Goal: Navigation & Orientation: Find specific page/section

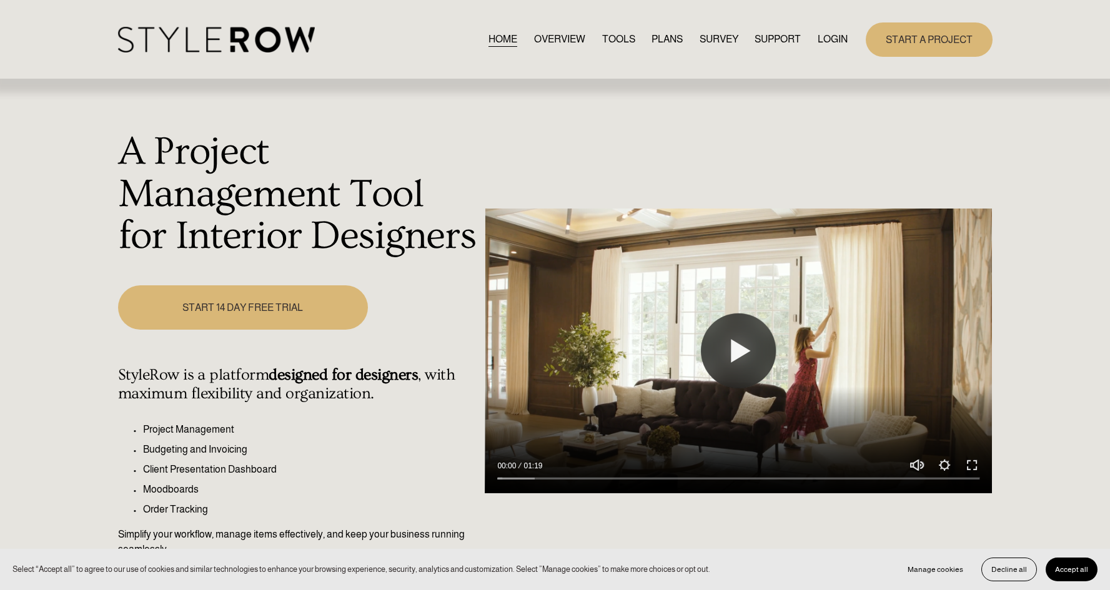
click at [831, 45] on link "LOGIN" at bounding box center [833, 39] width 30 height 17
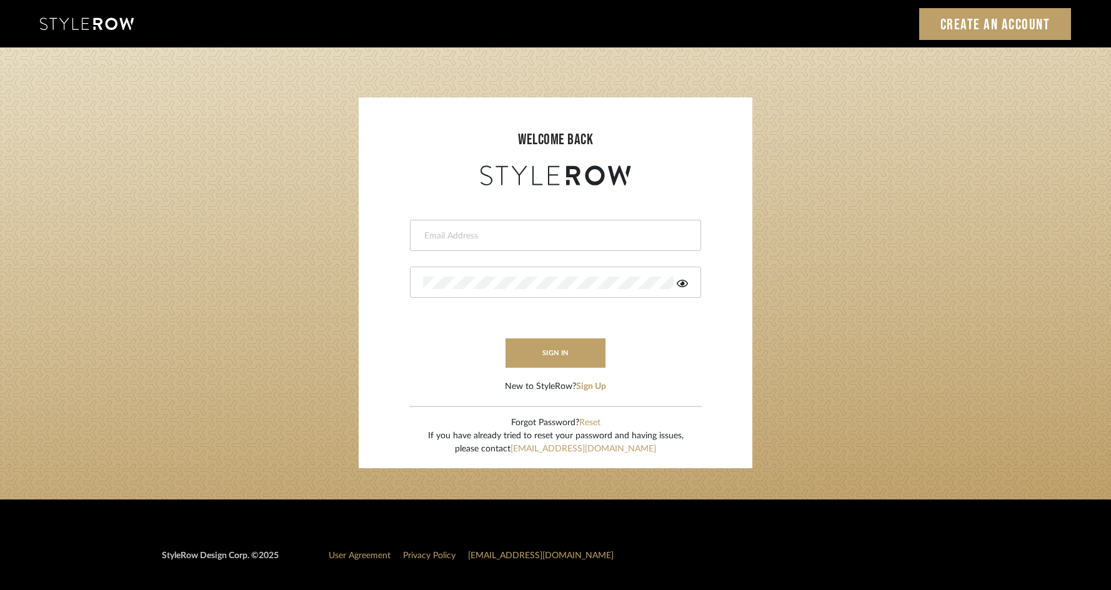
click at [499, 227] on div at bounding box center [555, 235] width 291 height 31
type input "[EMAIL_ADDRESS][DOMAIN_NAME]"
click at [569, 357] on button "sign in" at bounding box center [555, 353] width 100 height 29
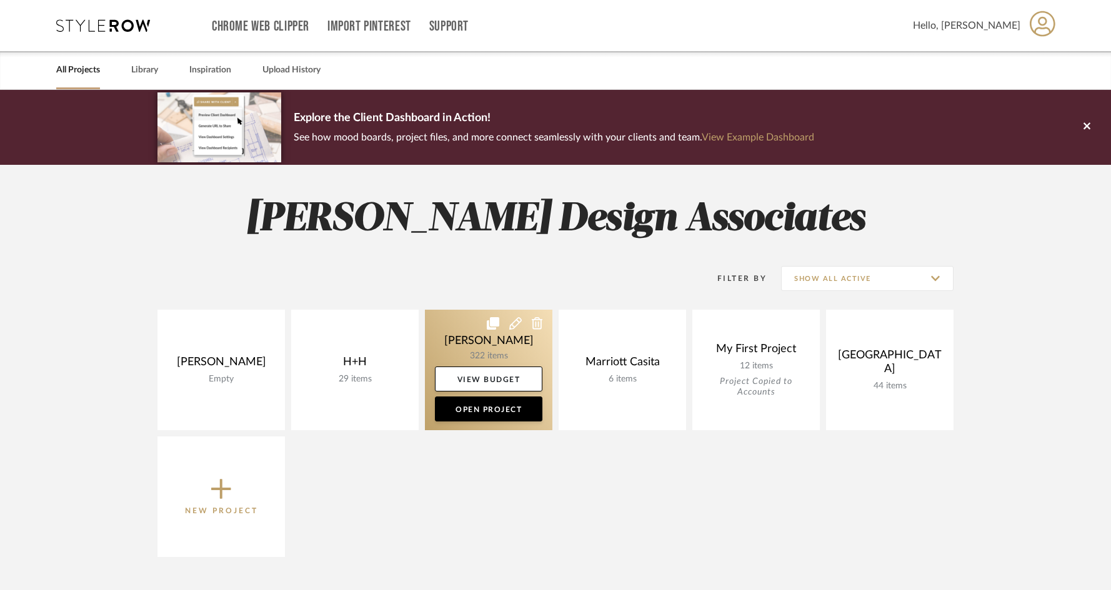
click at [497, 342] on link at bounding box center [488, 370] width 127 height 121
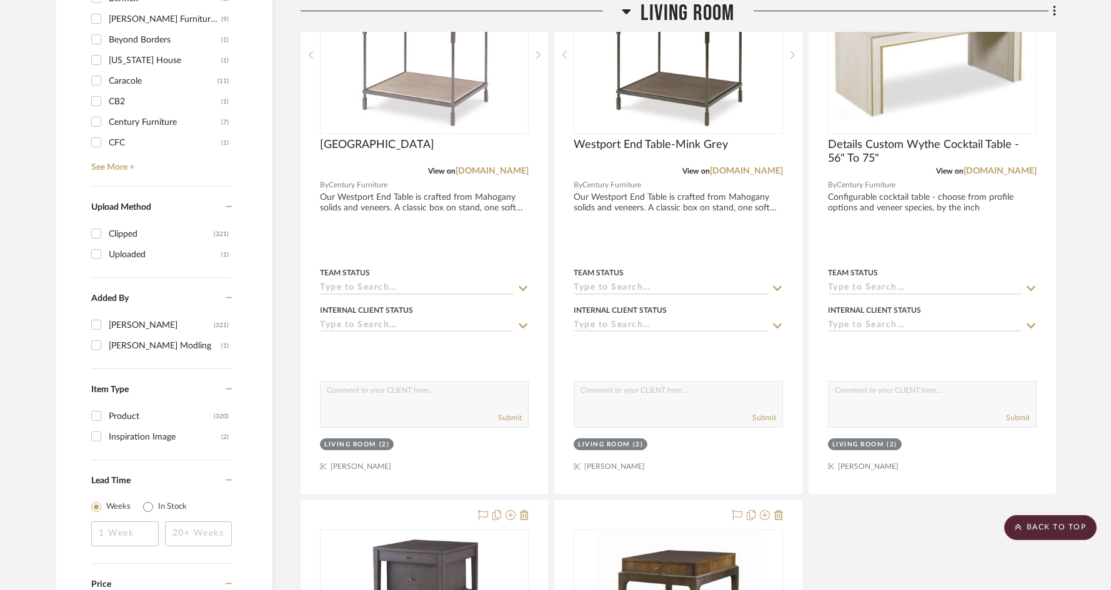
scroll to position [1198, 0]
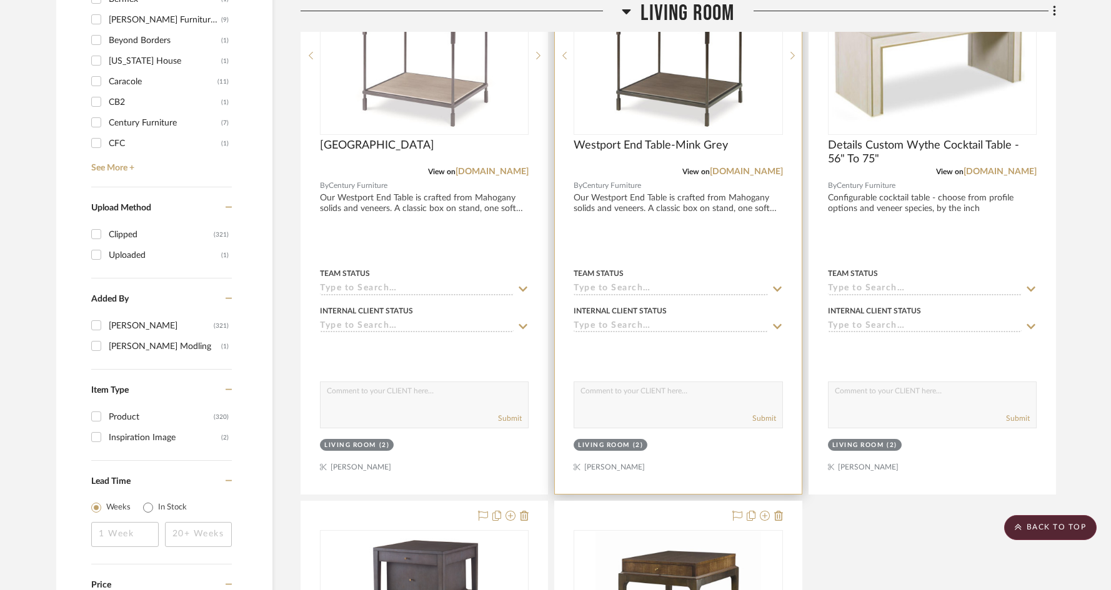
click at [742, 177] on div at bounding box center [678, 221] width 246 height 547
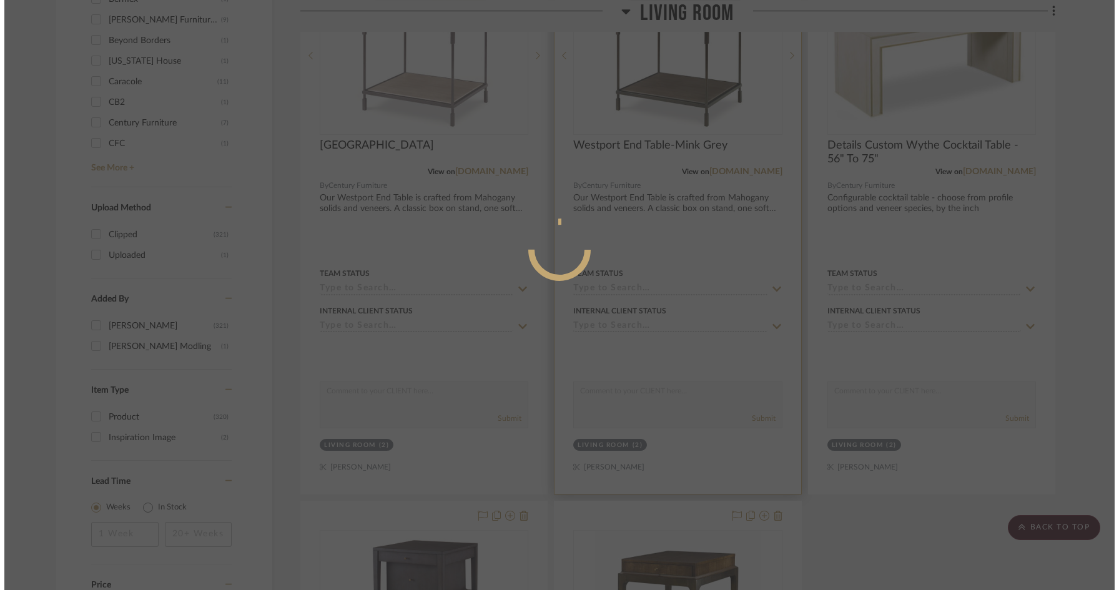
scroll to position [0, 0]
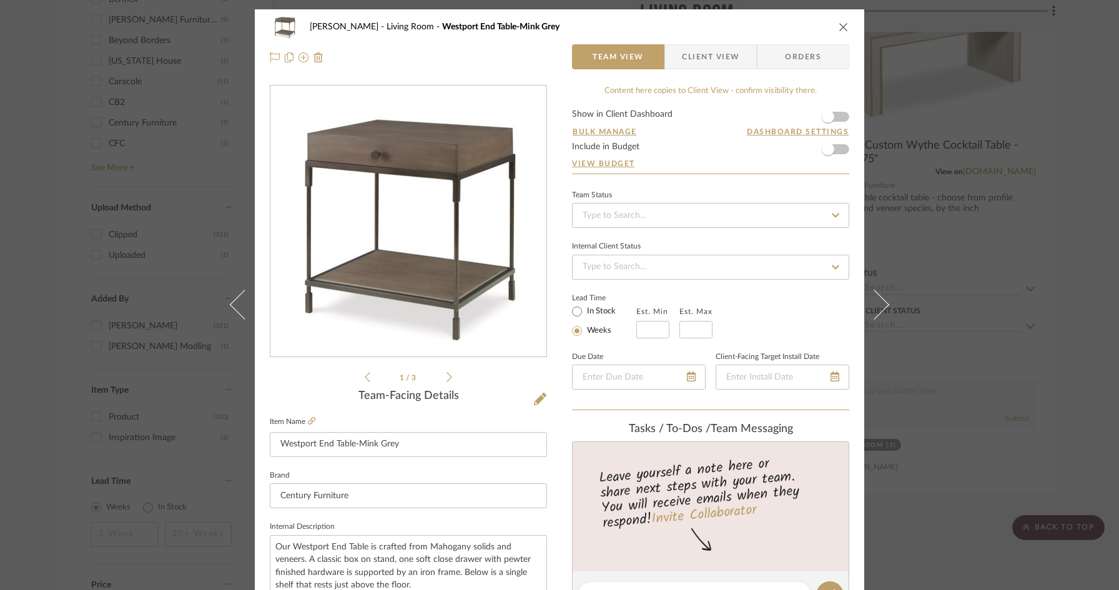
click at [839, 25] on icon "close" at bounding box center [844, 27] width 10 height 10
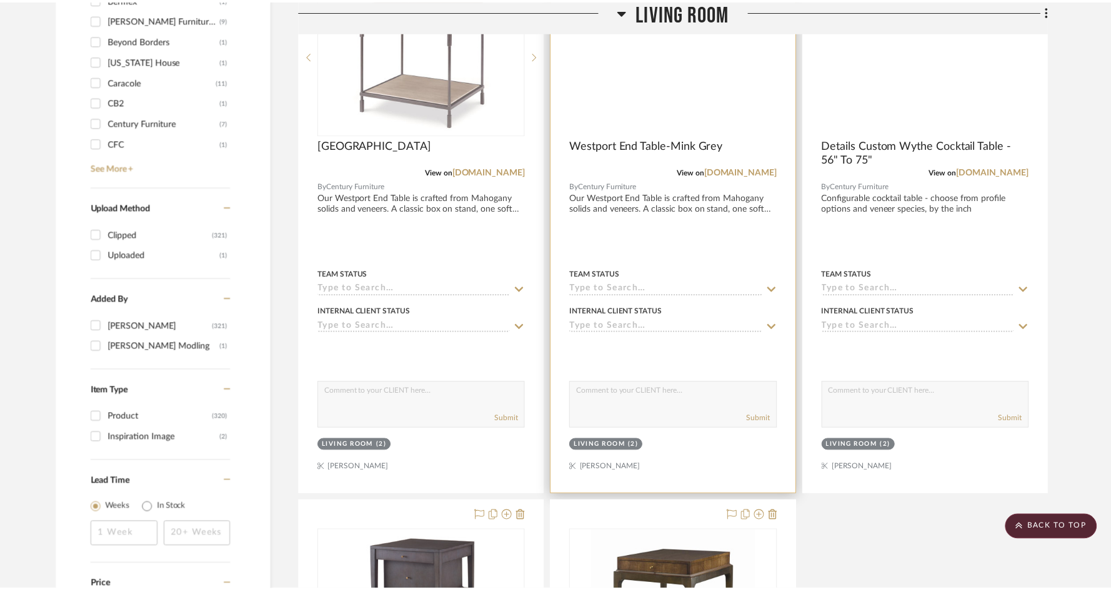
scroll to position [1198, 0]
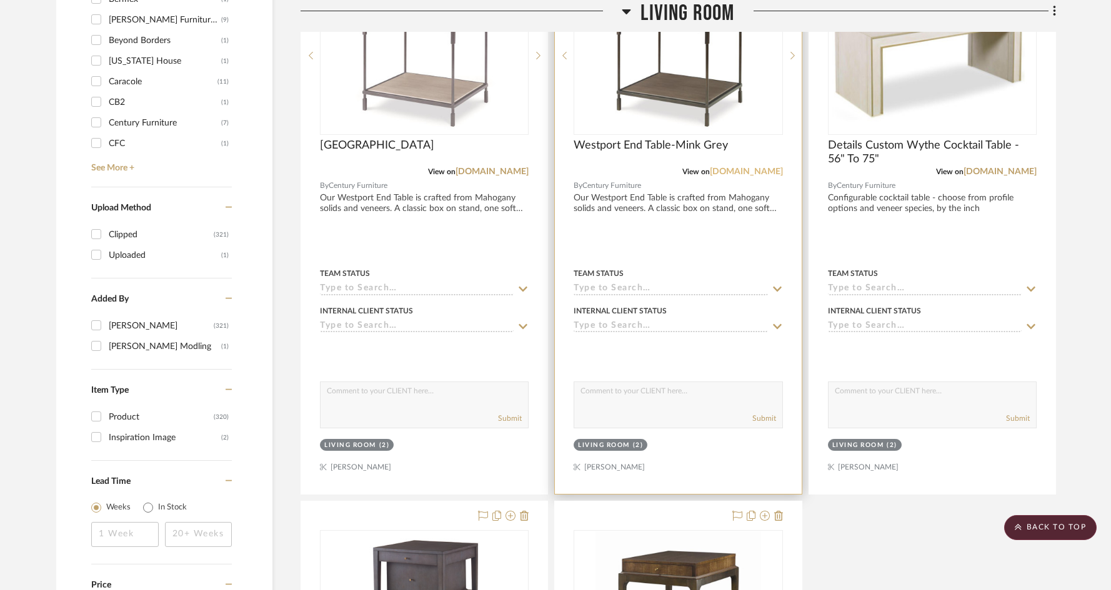
click at [716, 174] on link "[DOMAIN_NAME]" at bounding box center [746, 171] width 73 height 9
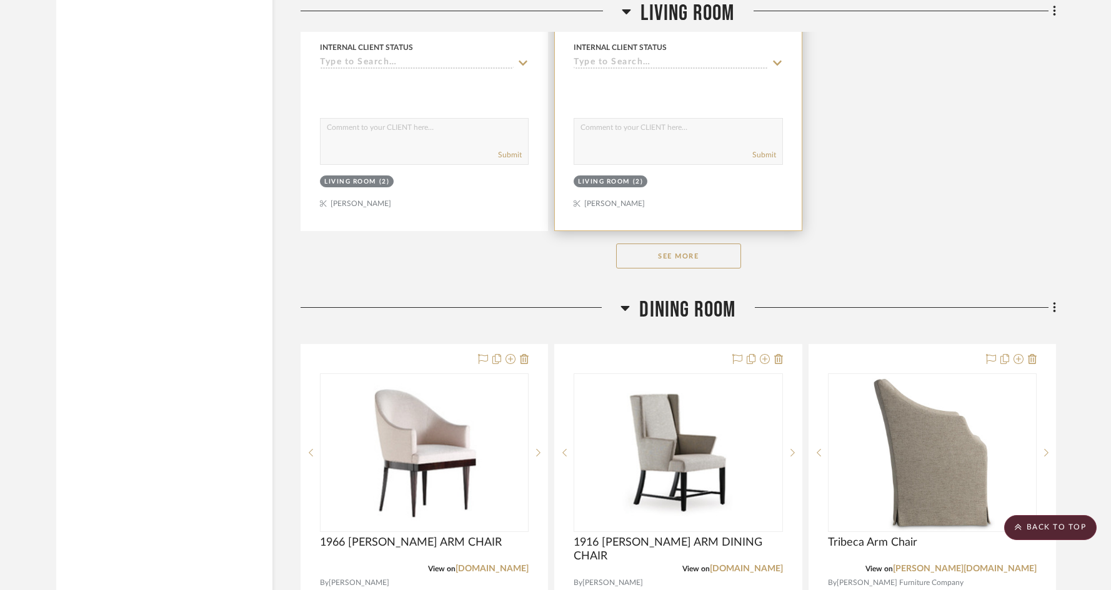
scroll to position [2027, 0]
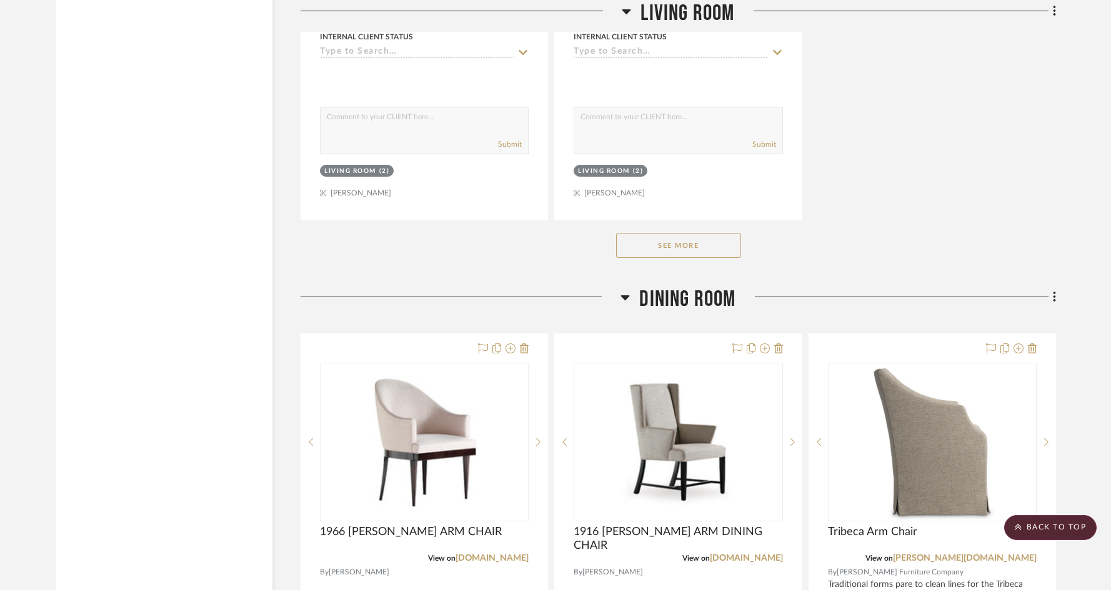
click at [717, 247] on button "See More" at bounding box center [678, 245] width 125 height 25
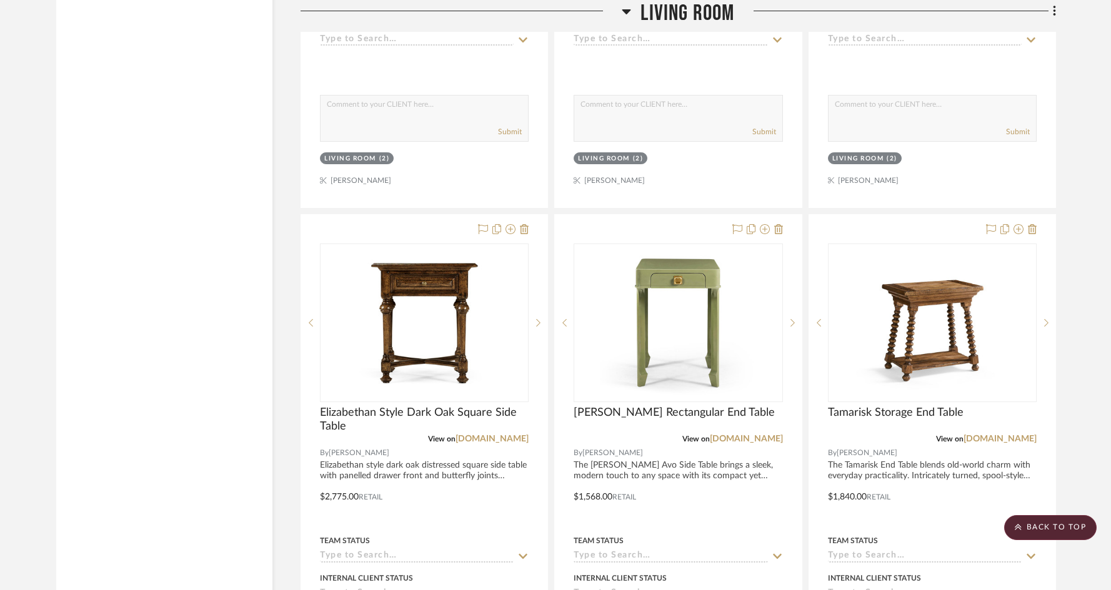
scroll to position [2120, 0]
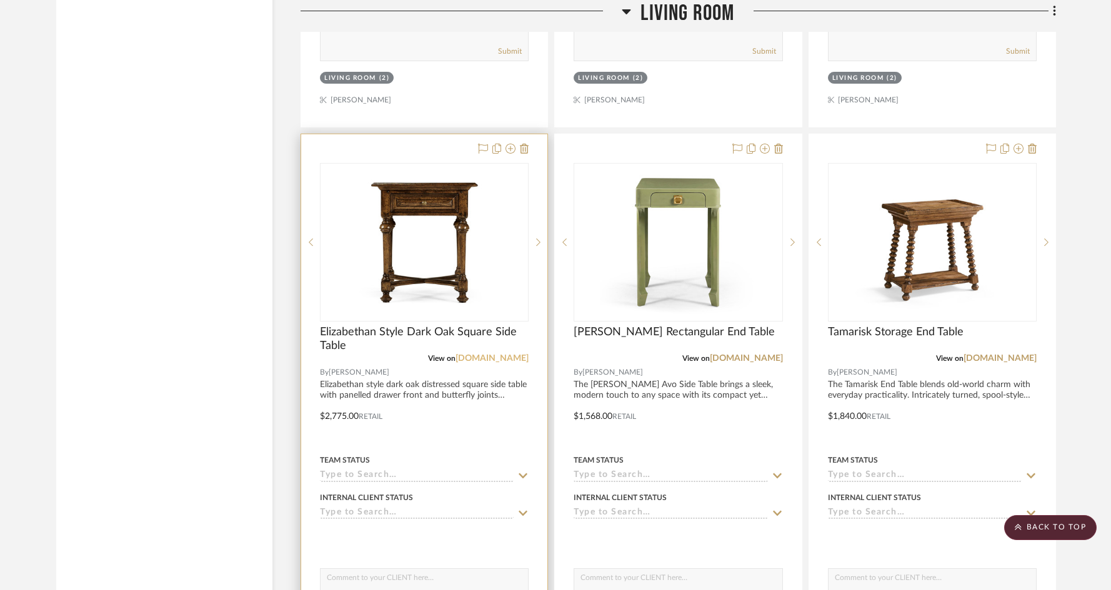
click at [517, 360] on link "[DOMAIN_NAME]" at bounding box center [491, 358] width 73 height 9
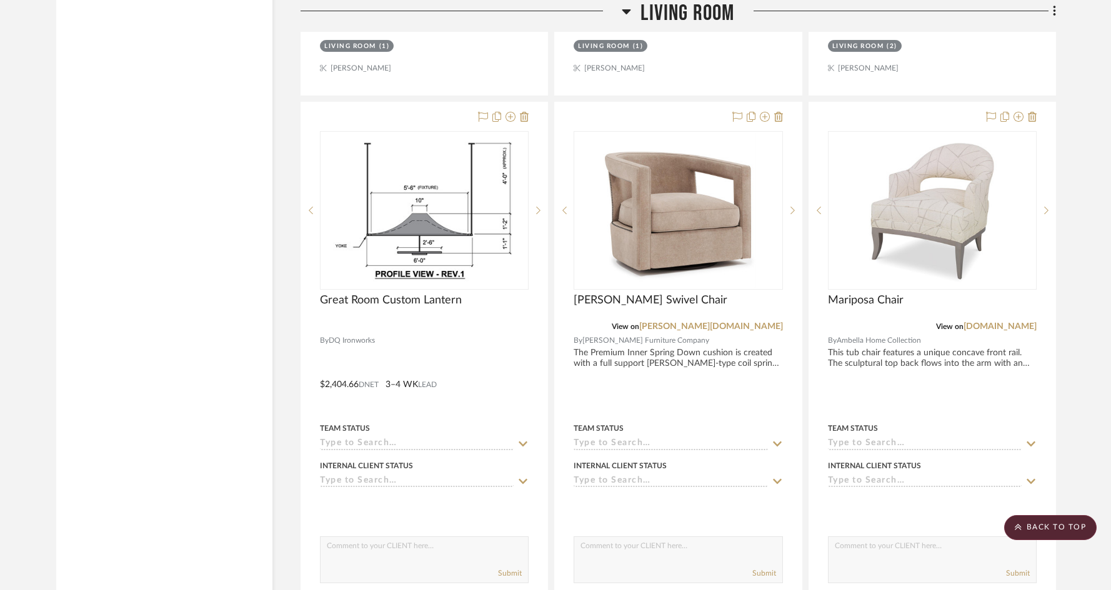
scroll to position [4365, 0]
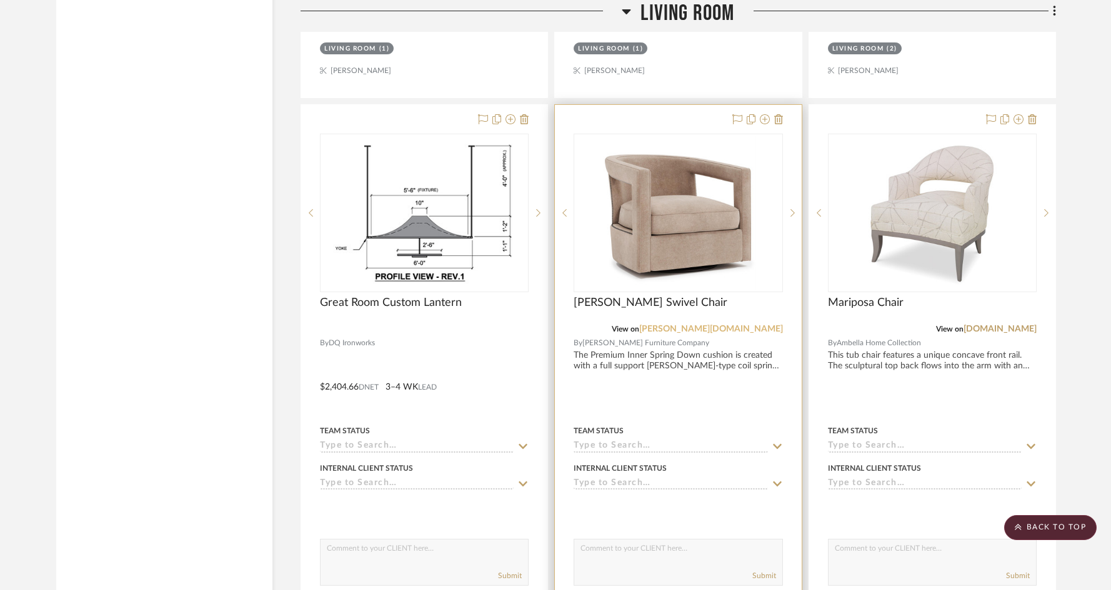
click at [761, 327] on link "[PERSON_NAME][DOMAIN_NAME]" at bounding box center [711, 329] width 144 height 9
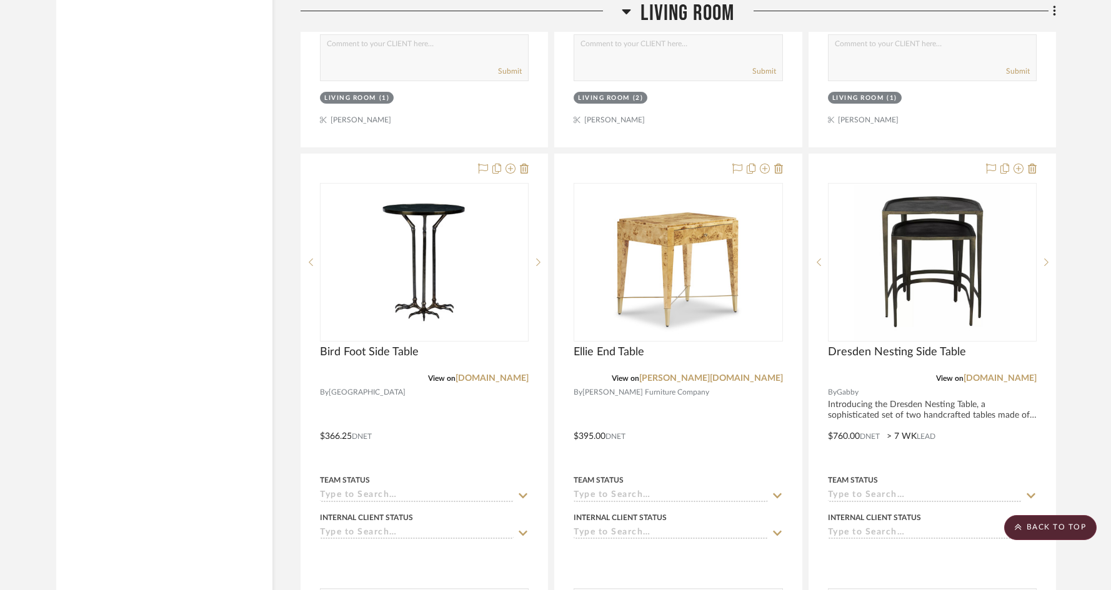
scroll to position [8844, 0]
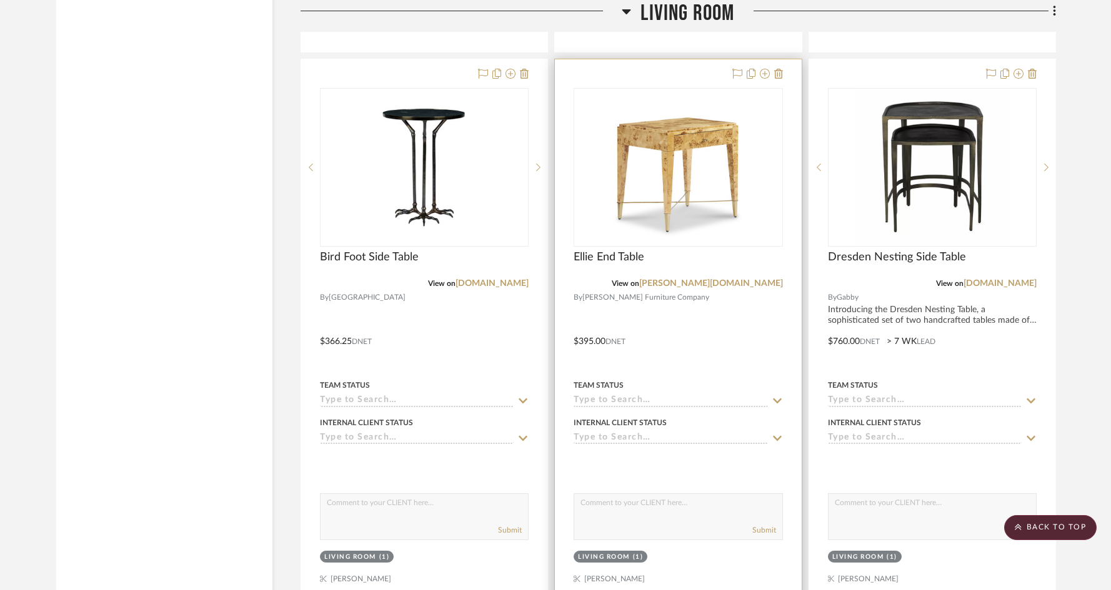
click at [703, 281] on div at bounding box center [678, 332] width 246 height 547
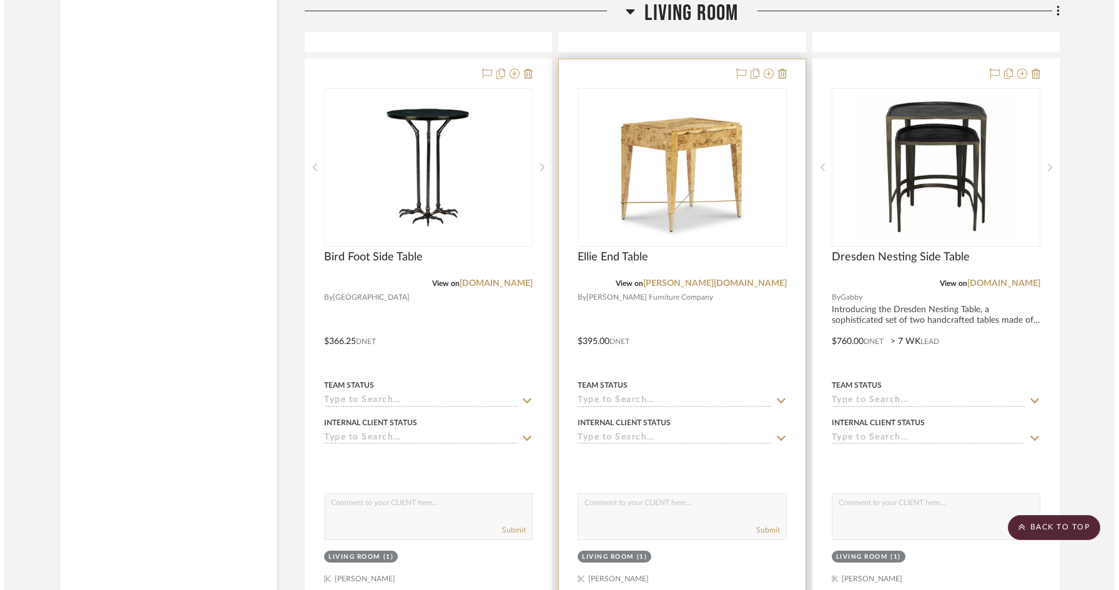
scroll to position [0, 0]
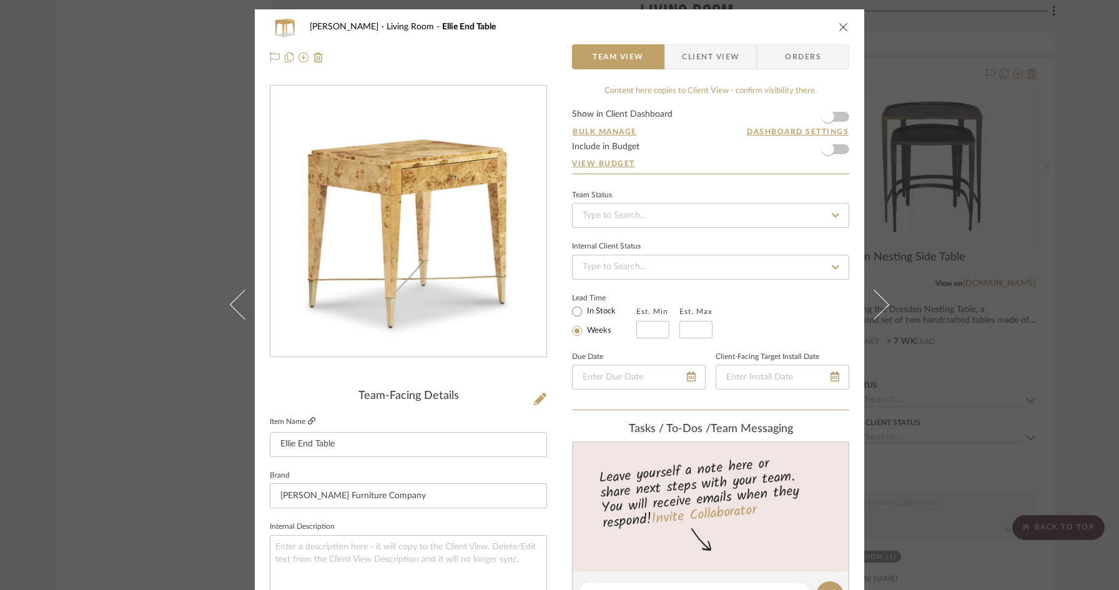
click at [308, 424] on icon at bounding box center [311, 420] width 7 height 7
